Goal: Task Accomplishment & Management: Use online tool/utility

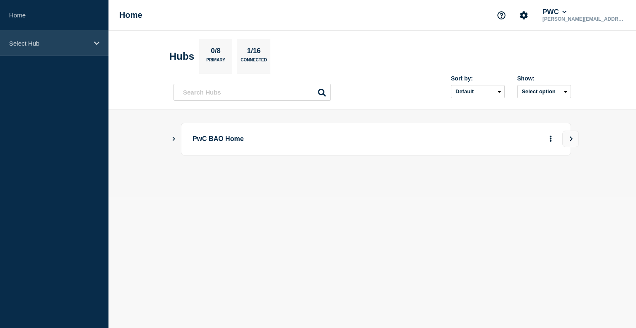
click at [90, 47] on div "Select Hub" at bounding box center [54, 43] width 109 height 25
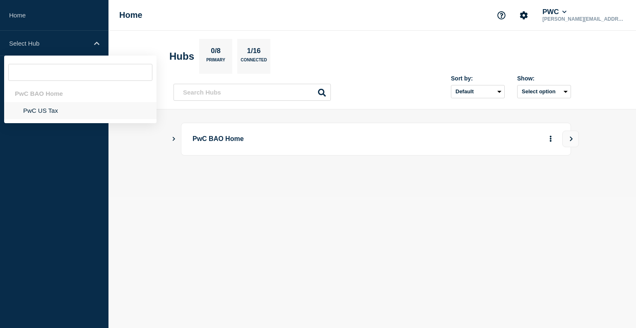
click at [57, 106] on li "PwC US Tax" at bounding box center [80, 110] width 152 height 17
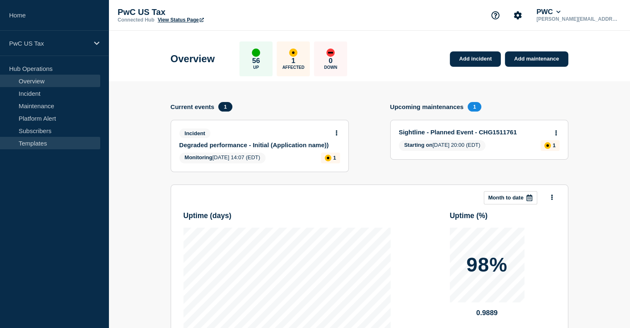
click at [36, 139] on link "Templates" at bounding box center [50, 143] width 100 height 12
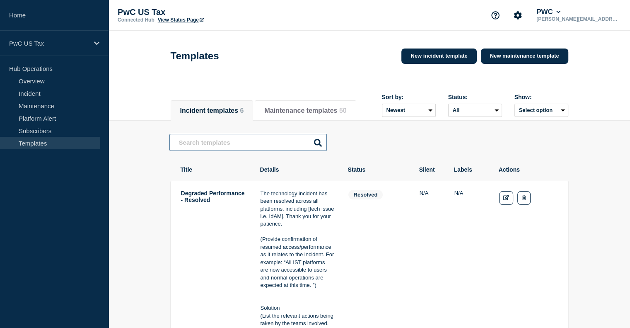
click at [217, 145] on input "text" at bounding box center [247, 142] width 157 height 17
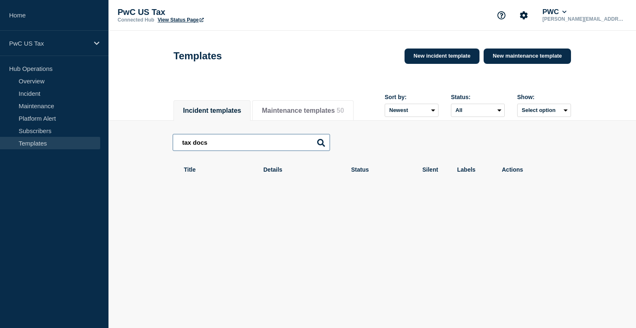
type input "tax docs"
click at [337, 109] on span "50" at bounding box center [340, 110] width 7 height 7
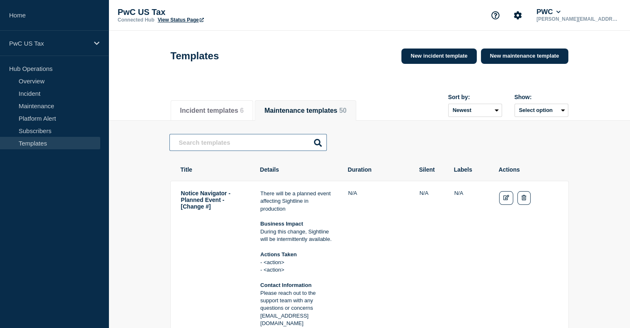
click at [245, 143] on input "text" at bounding box center [247, 142] width 157 height 17
type input "tax docs"
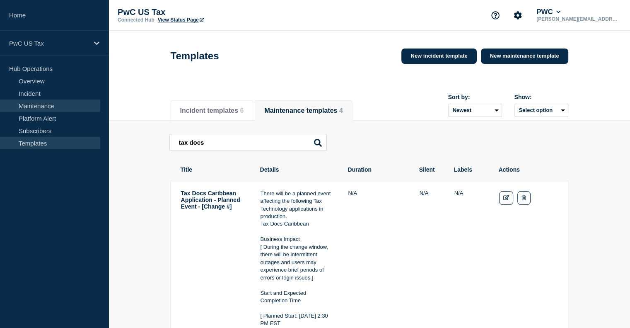
click at [48, 107] on link "Maintenance" at bounding box center [50, 105] width 100 height 12
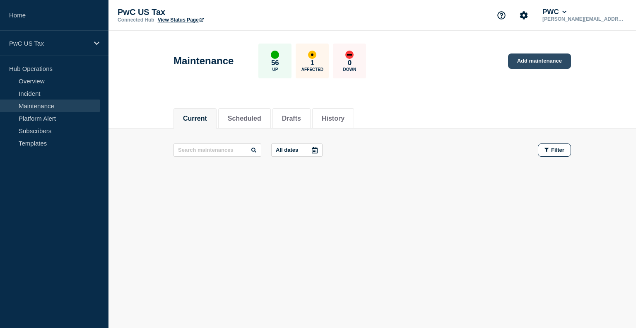
click at [544, 61] on link "Add maintenance" at bounding box center [539, 60] width 63 height 15
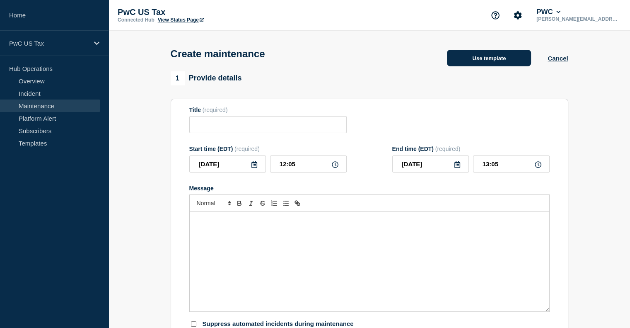
click at [483, 62] on button "Use template" at bounding box center [489, 58] width 84 height 17
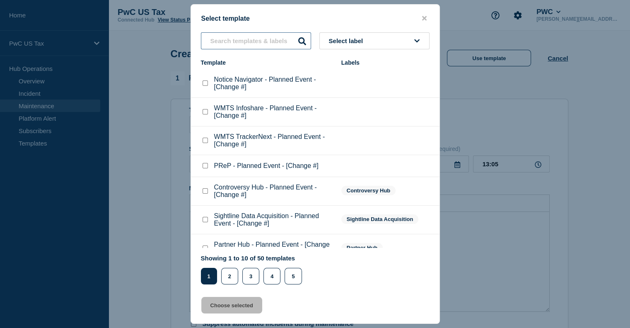
click at [232, 41] on input "text" at bounding box center [256, 40] width 110 height 17
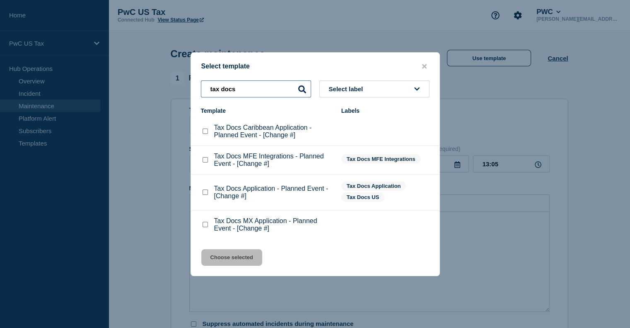
type input "tax docs"
click at [337, 87] on span "Select label" at bounding box center [348, 88] width 38 height 7
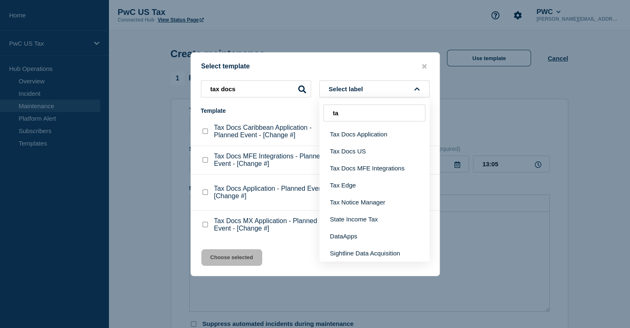
type input "t"
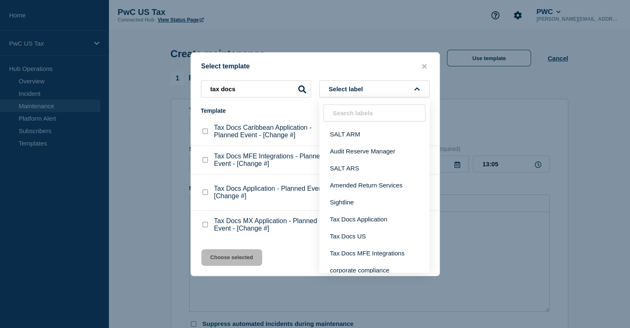
click at [317, 40] on div at bounding box center [315, 164] width 630 height 328
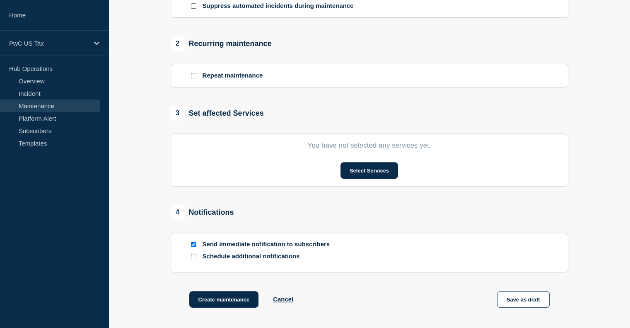
scroll to position [396, 0]
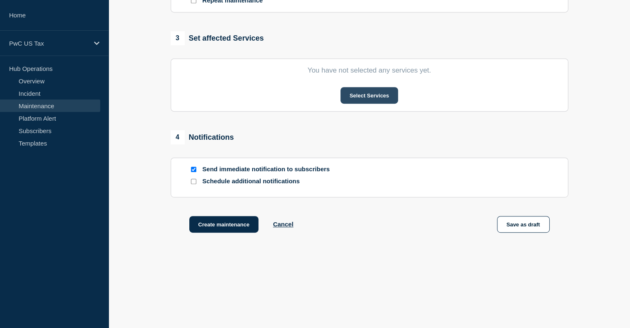
click at [356, 99] on button "Select Services" at bounding box center [370, 95] width 58 height 17
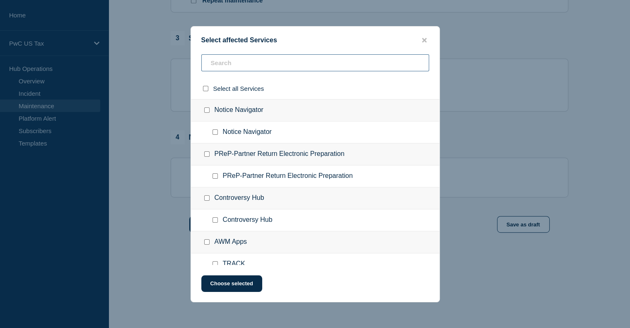
click at [218, 68] on input "text" at bounding box center [315, 62] width 228 height 17
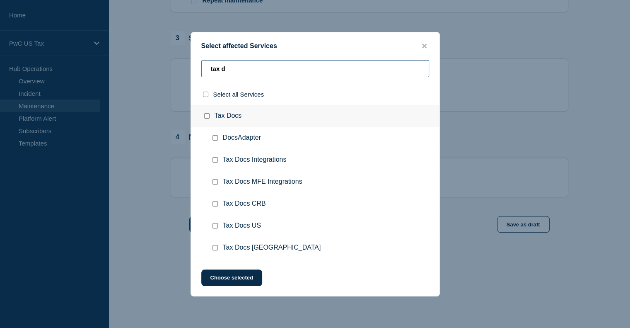
type input "tax d"
click at [425, 47] on icon "close button" at bounding box center [424, 46] width 5 height 5
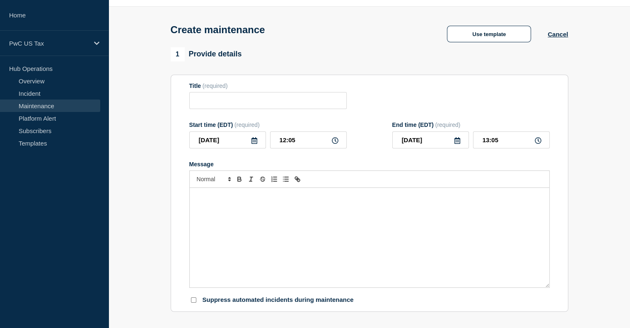
scroll to position [15, 0]
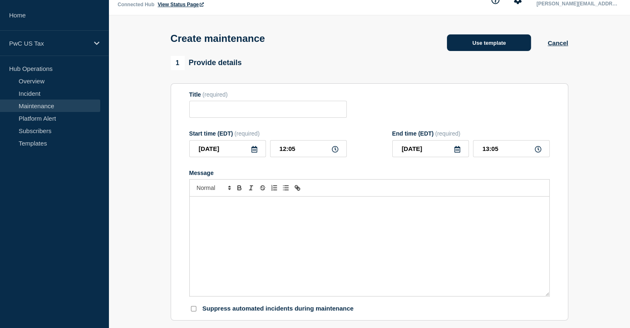
click at [483, 50] on button "Use template" at bounding box center [489, 42] width 84 height 17
